Goal: Use online tool/utility: Use online tool/utility

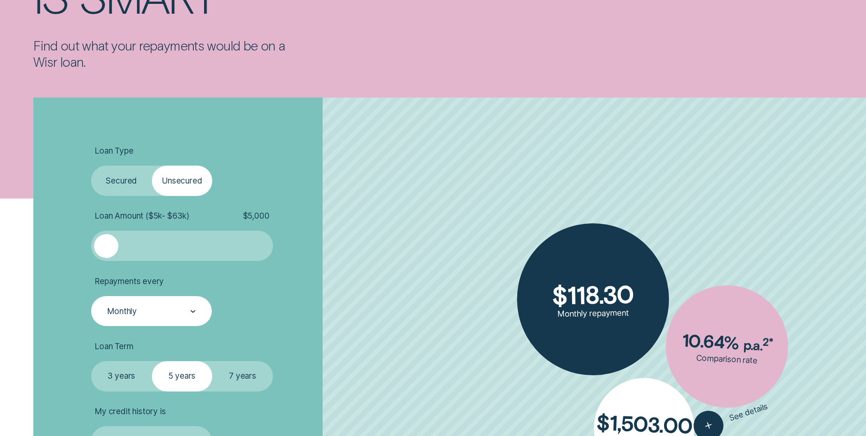
scroll to position [257, 0]
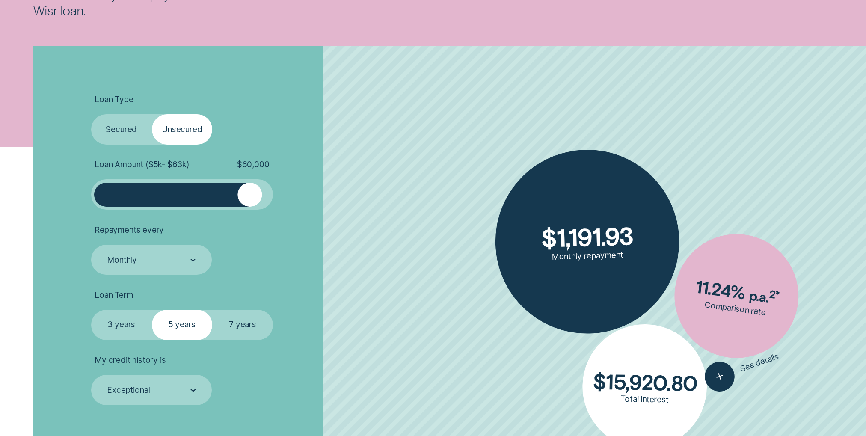
drag, startPoint x: 111, startPoint y: 196, endPoint x: 251, endPoint y: 205, distance: 140.2
click at [251, 205] on div at bounding box center [250, 195] width 24 height 24
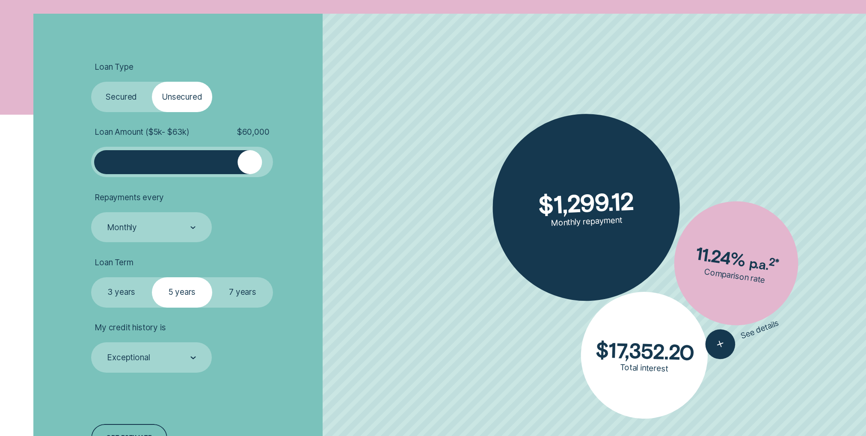
scroll to position [342, 0]
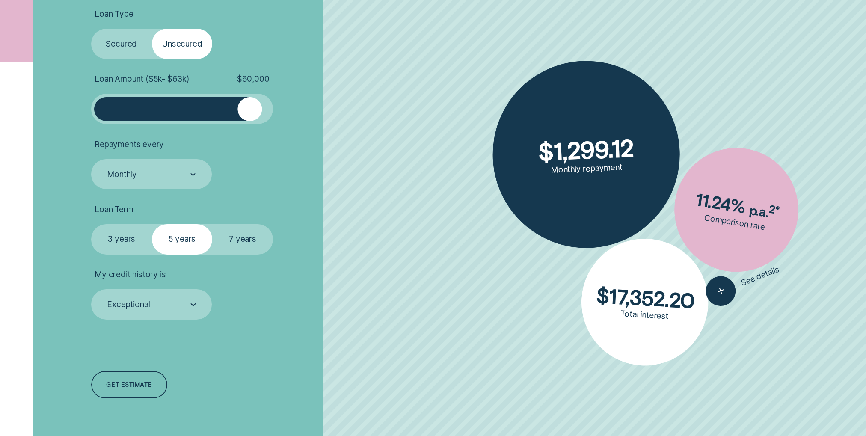
click at [254, 236] on label "7 years" at bounding box center [242, 239] width 61 height 30
click at [212, 224] on input "7 years" at bounding box center [212, 224] width 0 height 0
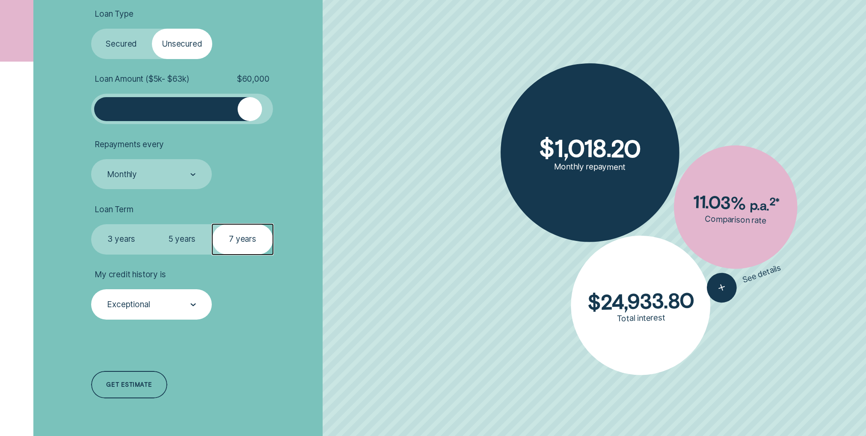
click at [149, 306] on div "Exceptional" at bounding box center [128, 305] width 43 height 10
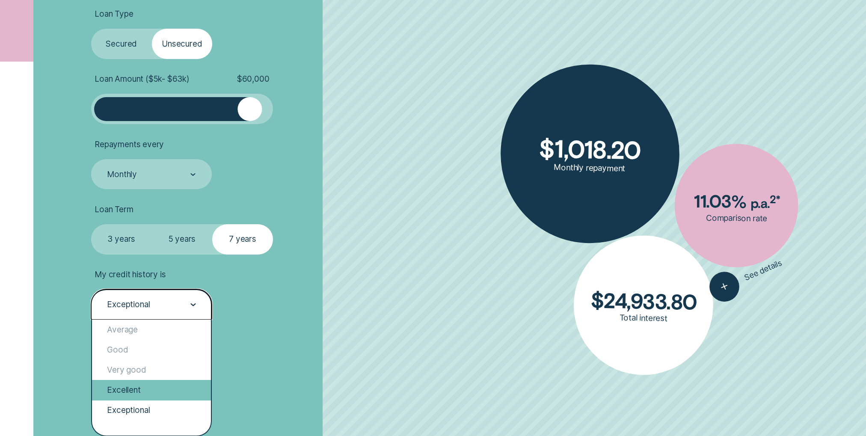
click at [139, 391] on div "Excellent" at bounding box center [151, 390] width 119 height 20
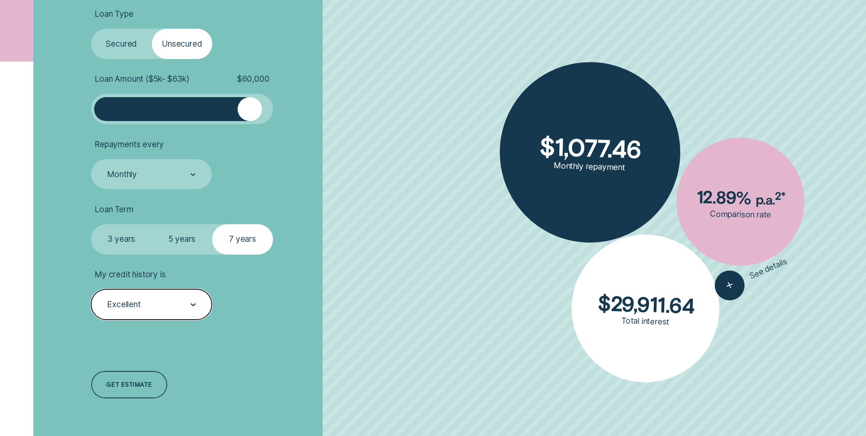
click at [158, 310] on div "Excellent" at bounding box center [150, 304] width 89 height 11
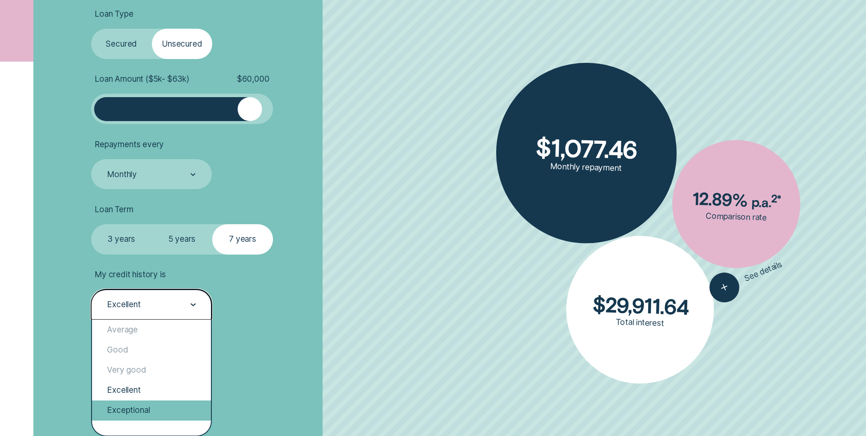
click at [138, 406] on div "Exceptional" at bounding box center [151, 410] width 119 height 20
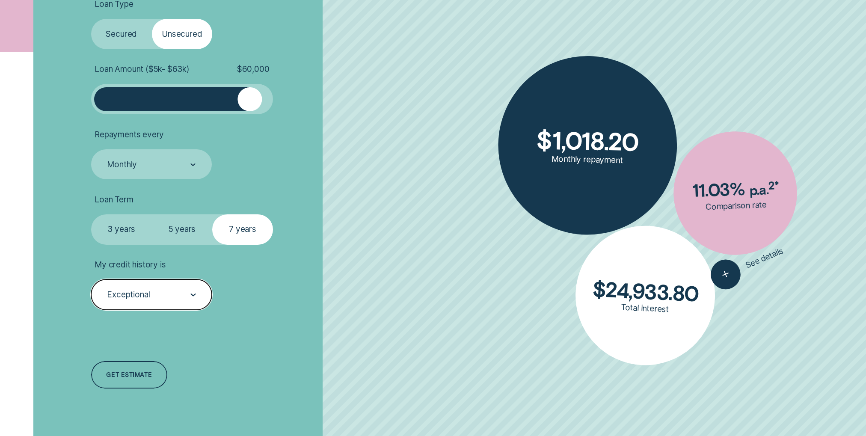
scroll to position [299, 0]
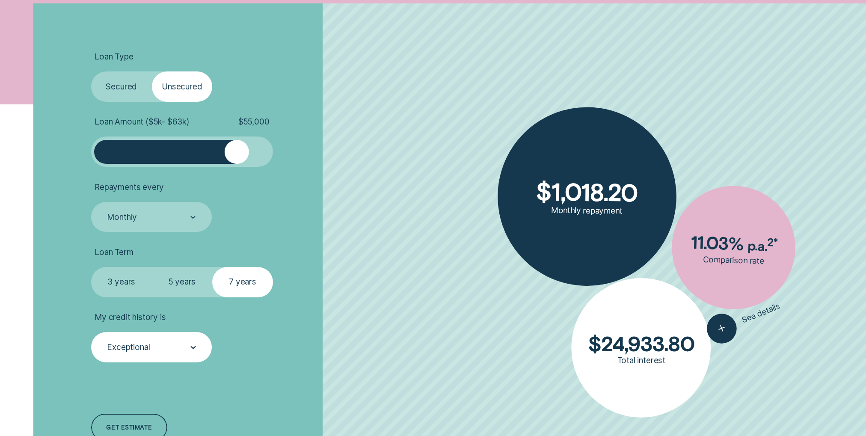
drag, startPoint x: 242, startPoint y: 147, endPoint x: 236, endPoint y: 148, distance: 5.7
click at [236, 148] on div at bounding box center [237, 152] width 24 height 24
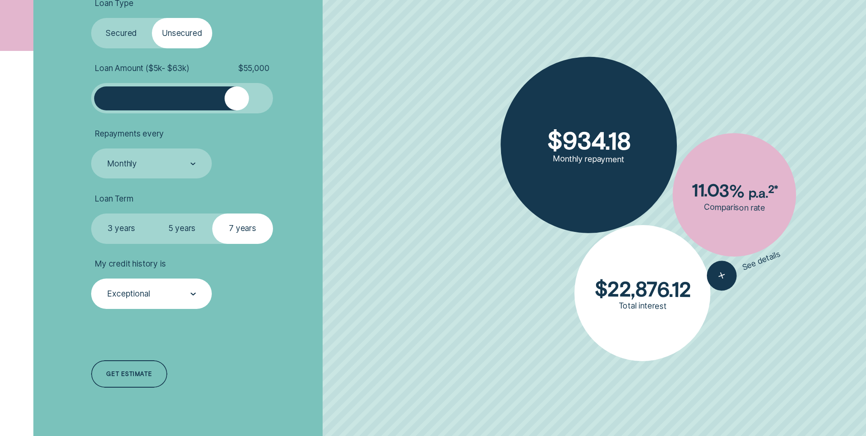
scroll to position [385, 0]
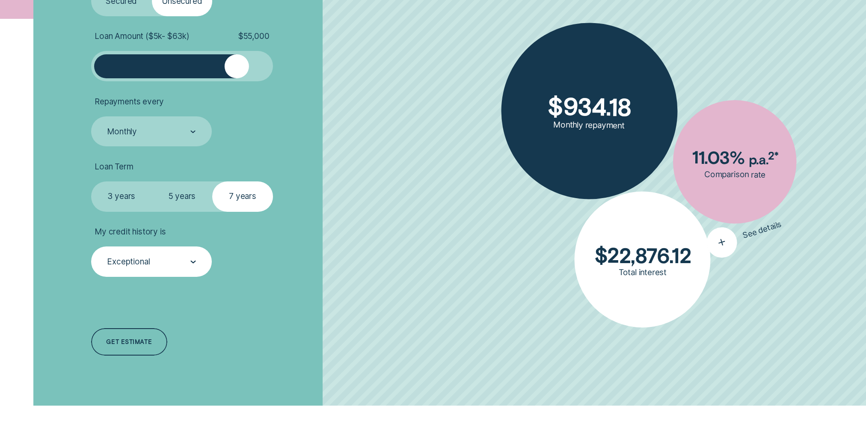
click at [718, 246] on icon "button" at bounding box center [721, 242] width 18 height 17
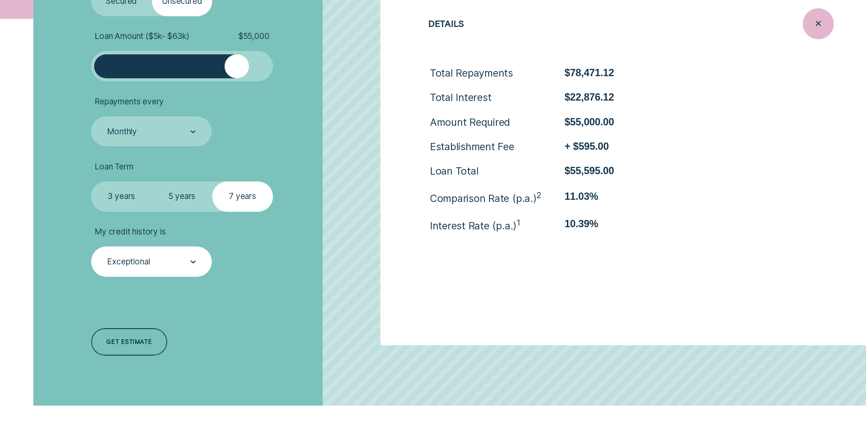
click at [821, 27] on icon "Close loan details" at bounding box center [817, 23] width 15 height 13
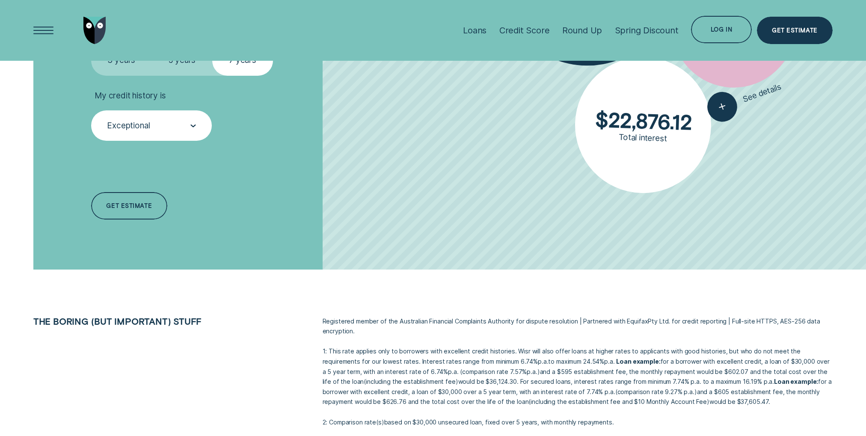
scroll to position [471, 0]
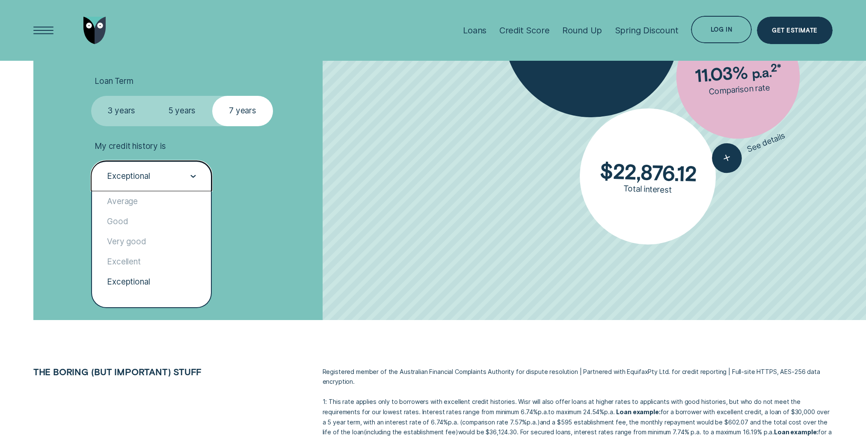
click at [167, 181] on div "Exceptional" at bounding box center [150, 176] width 89 height 11
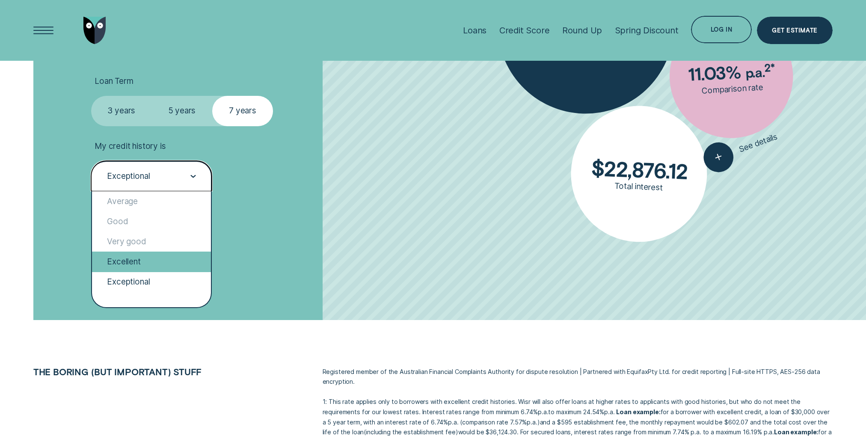
click at [144, 260] on div "Excellent" at bounding box center [151, 262] width 119 height 20
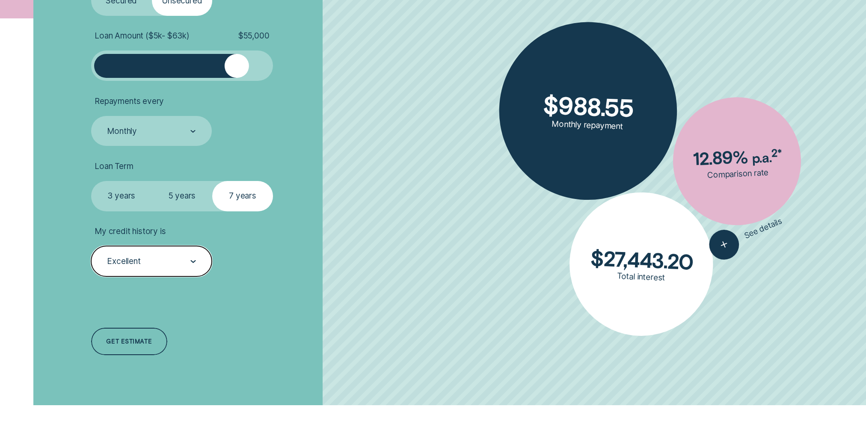
scroll to position [385, 0]
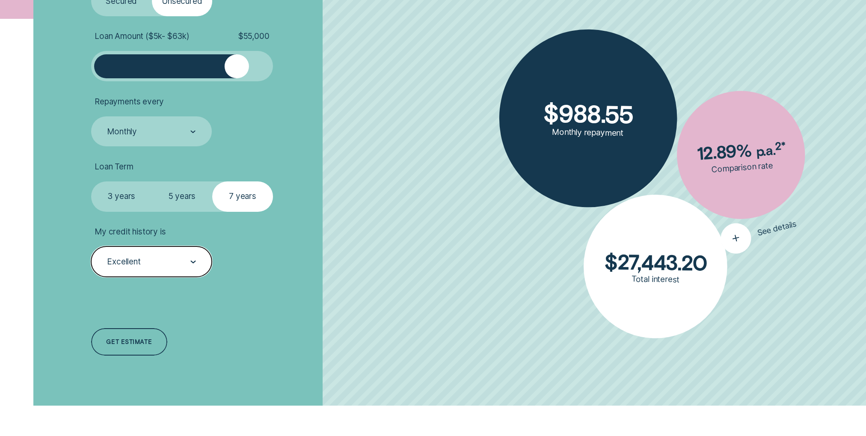
click at [735, 238] on line "button" at bounding box center [735, 238] width 1 height 6
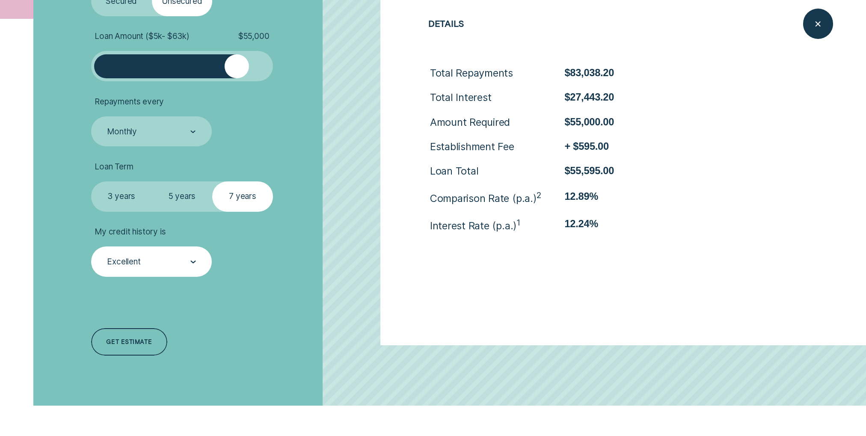
click at [178, 251] on div "Excellent" at bounding box center [151, 261] width 121 height 30
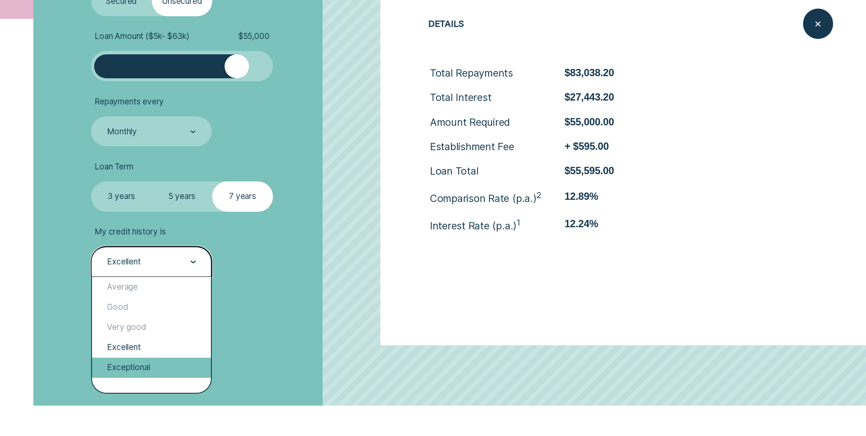
click at [149, 367] on div "Exceptional" at bounding box center [151, 368] width 119 height 20
click at [160, 254] on div "Exceptional" at bounding box center [151, 261] width 121 height 30
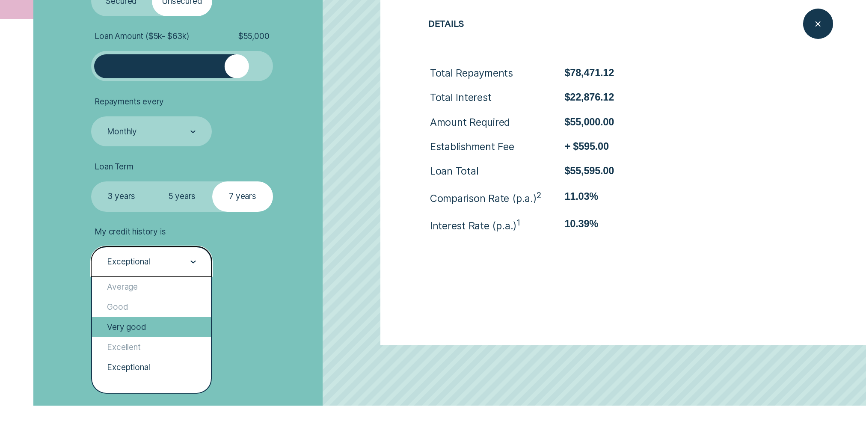
click at [151, 332] on div "Very good" at bounding box center [151, 327] width 119 height 20
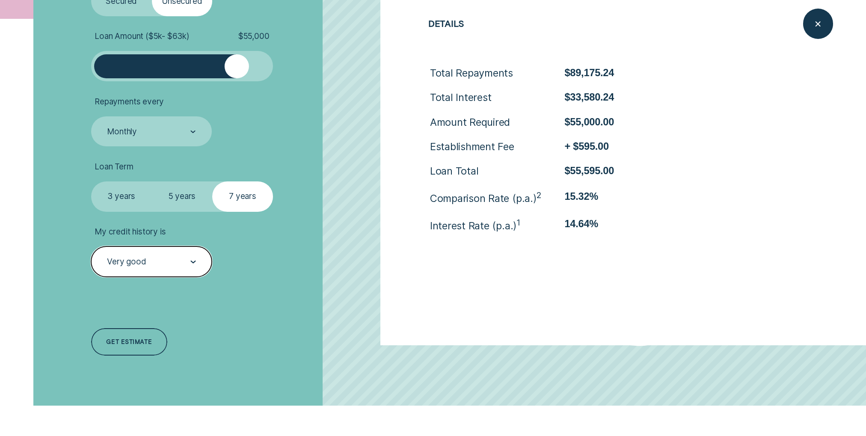
click at [188, 251] on div "Very good" at bounding box center [151, 261] width 121 height 30
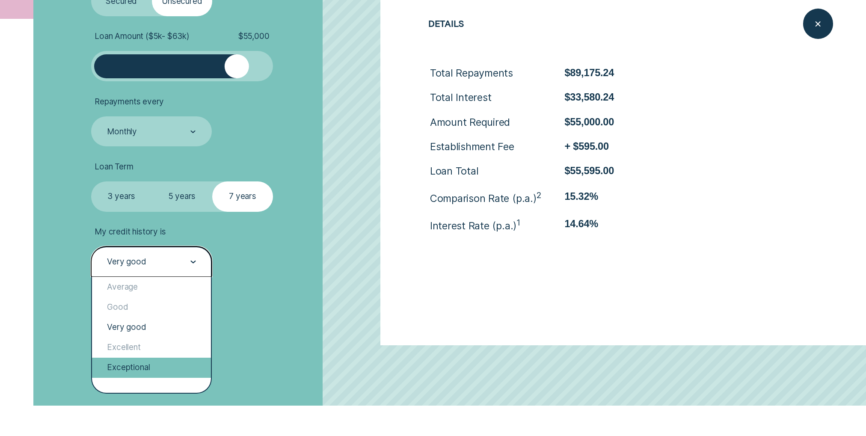
click at [154, 362] on div "Exceptional" at bounding box center [151, 368] width 119 height 20
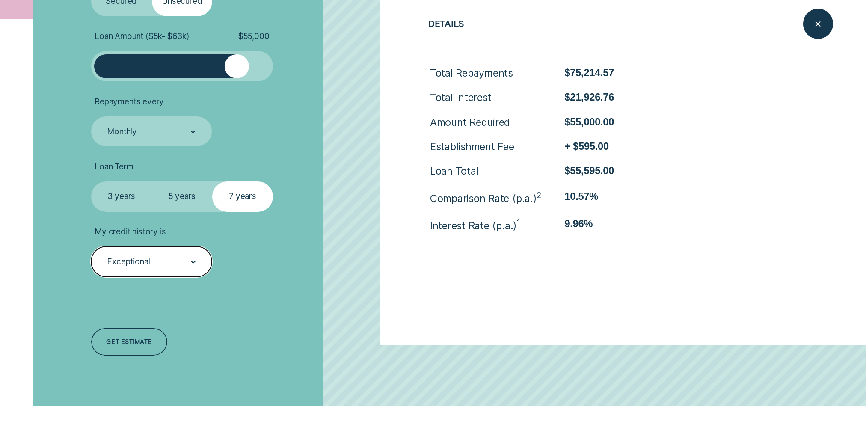
click at [267, 318] on div "Loan Type Select Loan Type Secured Unsecured Loan Amount ( $5k - $63k ) $ 55,00…" at bounding box center [230, 162] width 289 height 488
click at [177, 258] on div "Exceptional" at bounding box center [150, 261] width 89 height 11
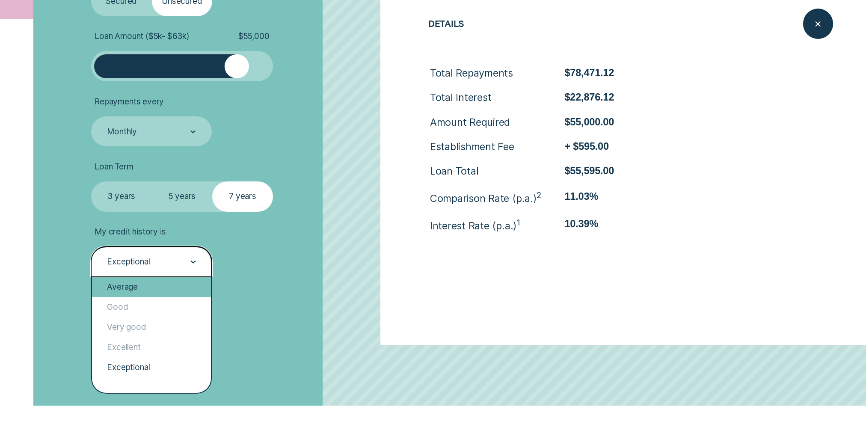
click at [149, 285] on div "Average" at bounding box center [151, 287] width 119 height 20
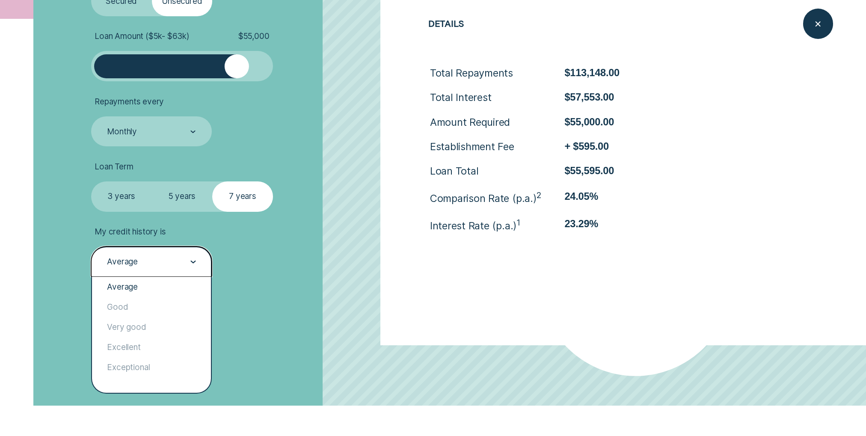
click at [154, 263] on div "Average" at bounding box center [150, 261] width 89 height 11
click at [135, 367] on div "Exceptional" at bounding box center [151, 368] width 119 height 20
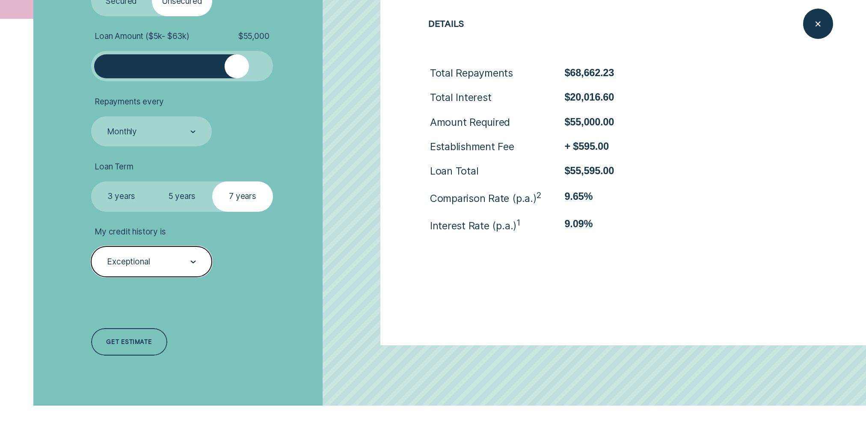
click at [271, 325] on div "Loan Type Select Loan Type Secured Unsecured Loan Amount ( $5k - $63k ) $ 55,00…" at bounding box center [230, 162] width 289 height 488
click at [823, 26] on icon "Close loan details" at bounding box center [817, 23] width 15 height 13
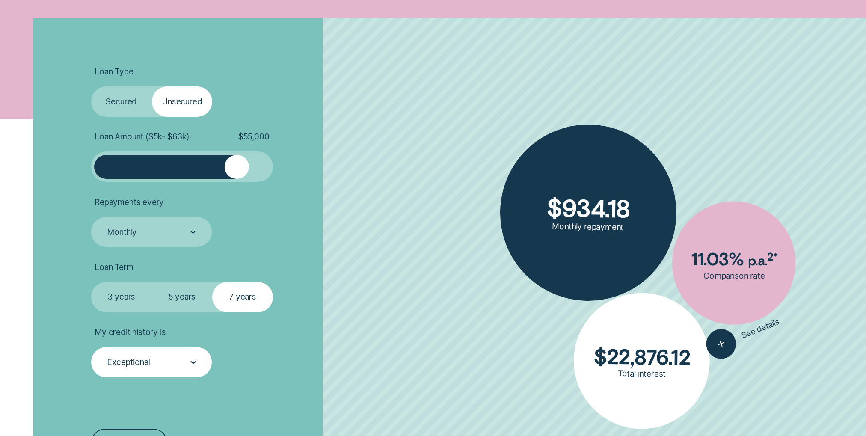
scroll to position [299, 0]
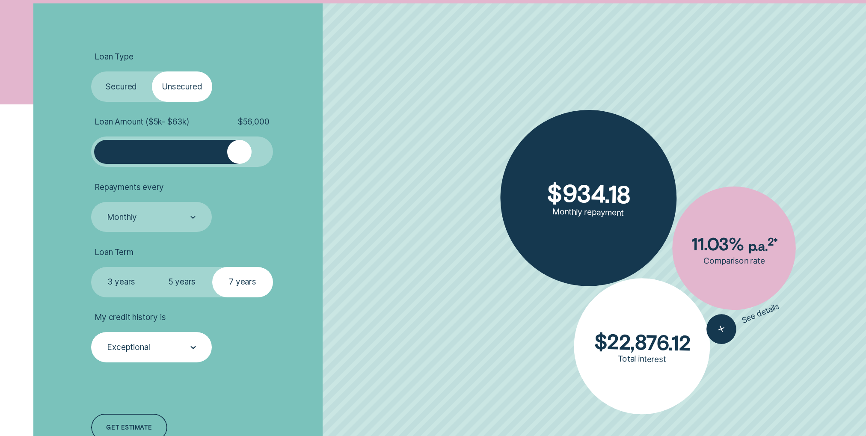
drag, startPoint x: 232, startPoint y: 151, endPoint x: 240, endPoint y: 151, distance: 7.3
click at [240, 151] on div at bounding box center [239, 152] width 24 height 24
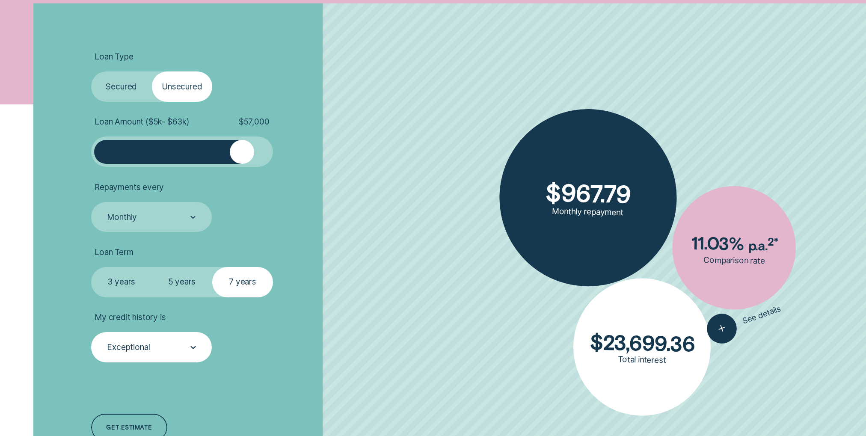
click at [242, 152] on div at bounding box center [242, 152] width 24 height 24
click at [366, 206] on li "Repayments every Monthly" at bounding box center [230, 207] width 279 height 50
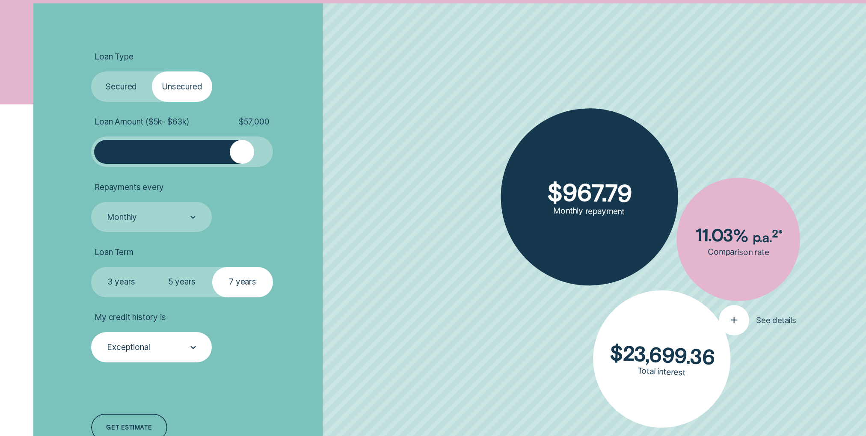
click at [746, 320] on button "See details" at bounding box center [757, 320] width 77 height 30
